Goal: Transaction & Acquisition: Subscribe to service/newsletter

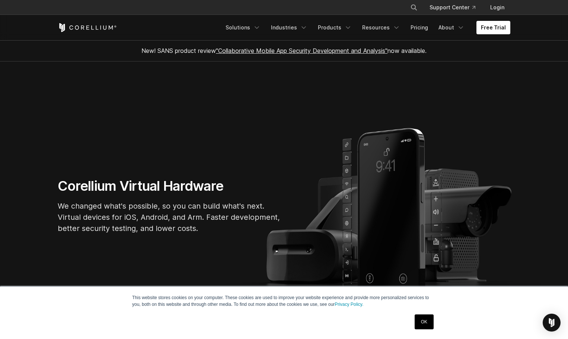
click at [422, 323] on link "OK" at bounding box center [424, 321] width 19 height 15
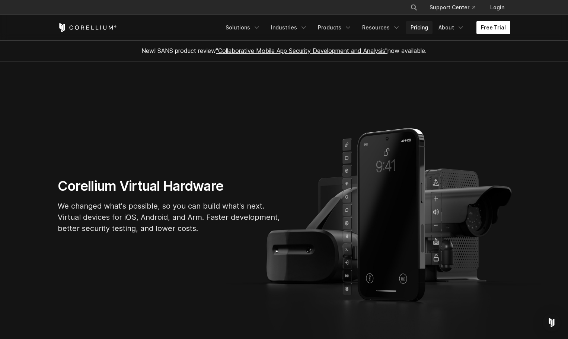
click at [421, 28] on link "Pricing" at bounding box center [419, 27] width 26 height 13
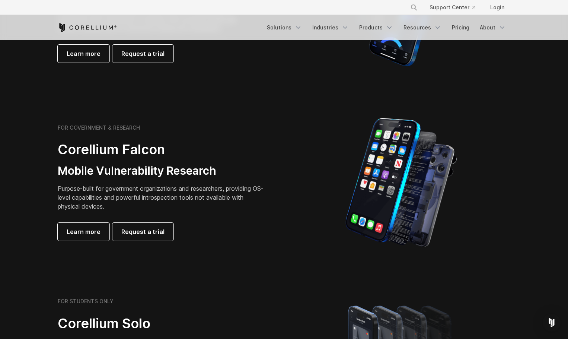
scroll to position [410, 0]
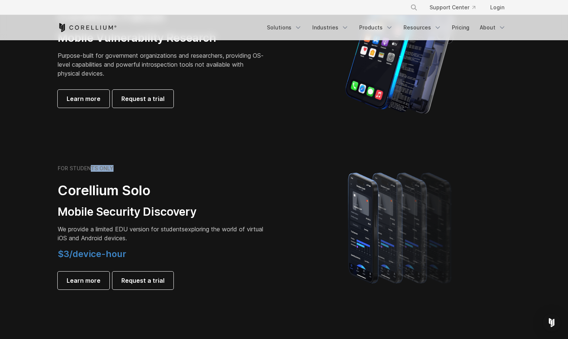
drag, startPoint x: 90, startPoint y: 165, endPoint x: 120, endPoint y: 167, distance: 29.4
click at [120, 167] on div "FOR STUDENTS ONLY" at bounding box center [162, 168] width 208 height 7
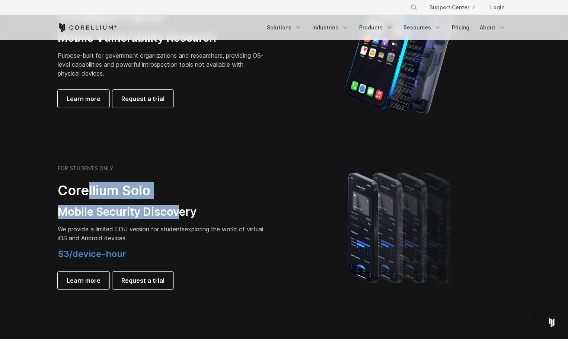
drag, startPoint x: 101, startPoint y: 193, endPoint x: 181, endPoint y: 205, distance: 81.7
click at [181, 205] on div "FOR STUDENTS ONLY Corellium Solo Mobile Security Discovery We provide a limited…" at bounding box center [162, 227] width 208 height 124
click at [181, 205] on h3 "Mobile Security Discovery" at bounding box center [162, 212] width 208 height 14
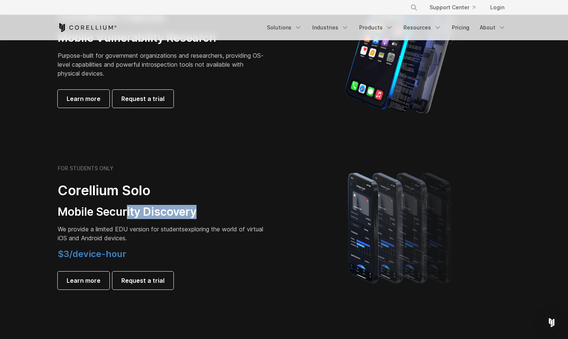
drag, startPoint x: 128, startPoint y: 211, endPoint x: 200, endPoint y: 210, distance: 71.5
click at [200, 210] on h3 "Mobile Security Discovery" at bounding box center [162, 212] width 208 height 14
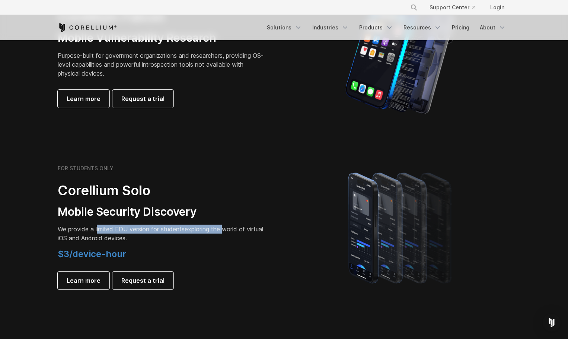
drag, startPoint x: 98, startPoint y: 226, endPoint x: 228, endPoint y: 232, distance: 130.8
click at [228, 232] on p "We provide a limited EDU version for students exploring the world of virtual iO…" at bounding box center [162, 233] width 208 height 18
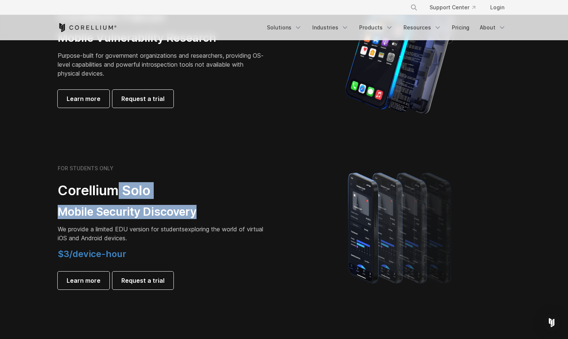
drag, startPoint x: 120, startPoint y: 195, endPoint x: 196, endPoint y: 214, distance: 78.8
click at [196, 214] on div "FOR STUDENTS ONLY Corellium Solo Mobile Security Discovery We provide a limited…" at bounding box center [162, 227] width 208 height 124
click at [196, 214] on h3 "Mobile Security Discovery" at bounding box center [162, 212] width 208 height 14
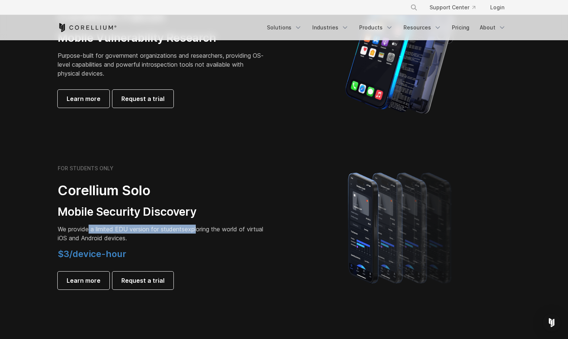
drag, startPoint x: 97, startPoint y: 230, endPoint x: 201, endPoint y: 231, distance: 103.9
click at [201, 231] on p "We provide a limited EDU version for students exploring the world of virtual iO…" at bounding box center [162, 233] width 208 height 18
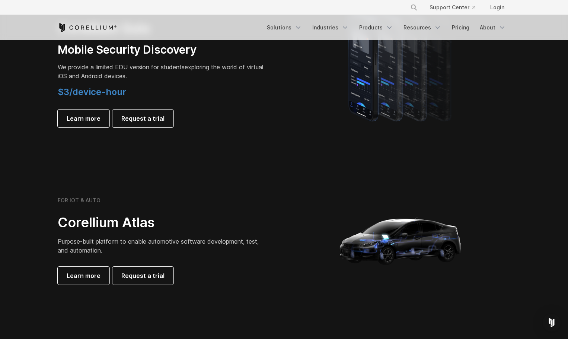
scroll to position [596, 0]
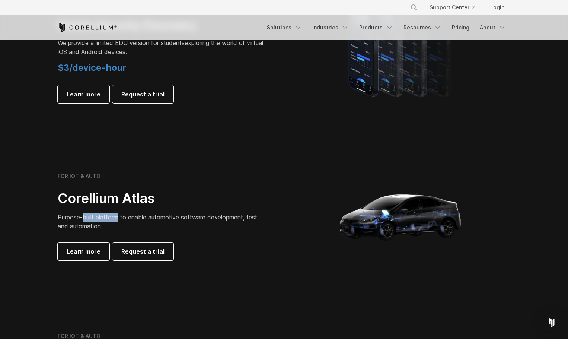
drag, startPoint x: 83, startPoint y: 217, endPoint x: 121, endPoint y: 217, distance: 37.6
click at [121, 217] on span "Purpose-built platform to enable automotive software development, test, and aut…" at bounding box center [158, 221] width 201 height 16
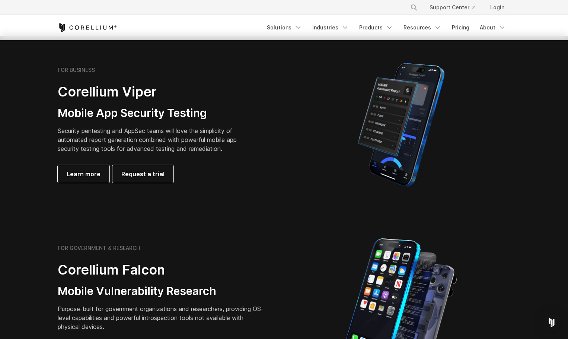
scroll to position [112, 0]
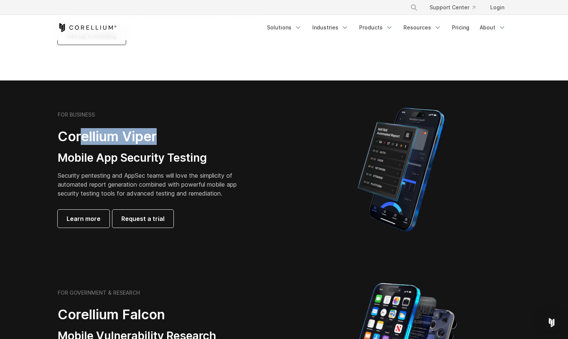
drag, startPoint x: 85, startPoint y: 137, endPoint x: 165, endPoint y: 137, distance: 80.8
click at [165, 137] on h2 "Corellium Viper" at bounding box center [153, 136] width 191 height 17
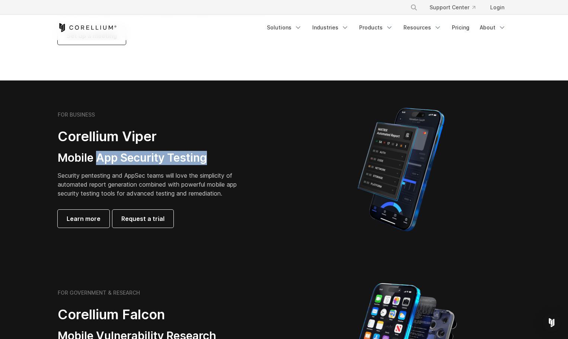
drag, startPoint x: 99, startPoint y: 152, endPoint x: 215, endPoint y: 154, distance: 116.2
click at [214, 154] on h3 "Mobile App Security Testing" at bounding box center [153, 158] width 191 height 14
click at [215, 154] on h3 "Mobile App Security Testing" at bounding box center [153, 158] width 191 height 14
click at [297, 26] on link "Solutions" at bounding box center [284, 27] width 44 height 13
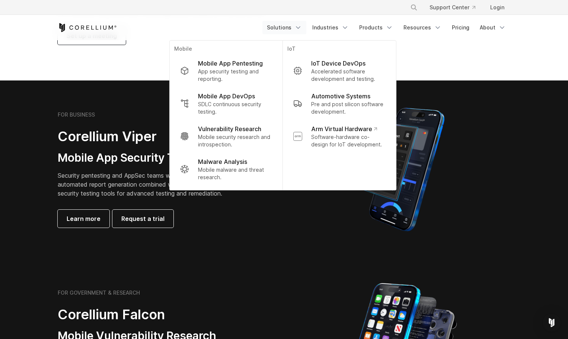
click at [118, 128] on div "FOR BUSINESS Corellium Viper Mobile App Security Testing Security pentesting an…" at bounding box center [162, 169] width 208 height 116
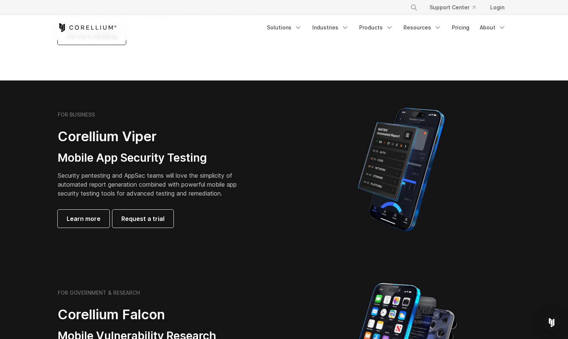
click at [117, 77] on section "Pricing & Trials We provide solutions for businesses, research teams, community…" at bounding box center [284, 5] width 568 height 152
